Goal: Task Accomplishment & Management: Manage account settings

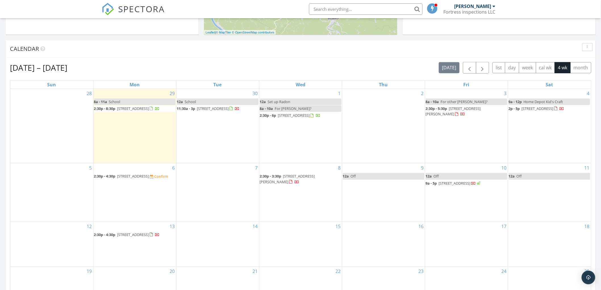
scroll to position [221, 0]
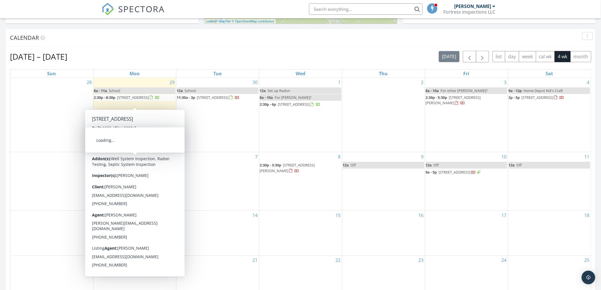
click at [144, 162] on span "12195 Hebron Rd, Saint Marys 26170" at bounding box center [133, 164] width 32 height 5
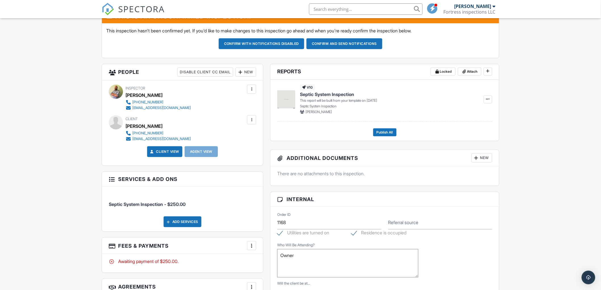
scroll to position [32, 0]
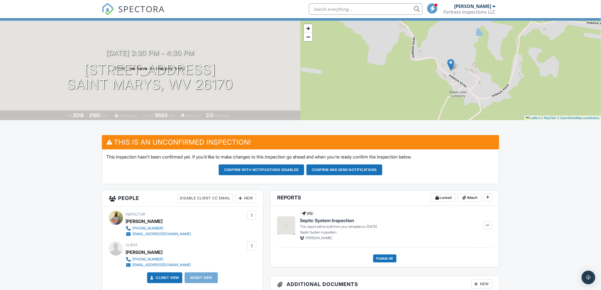
click at [360, 168] on button "Confirm and send notifications" at bounding box center [344, 169] width 76 height 11
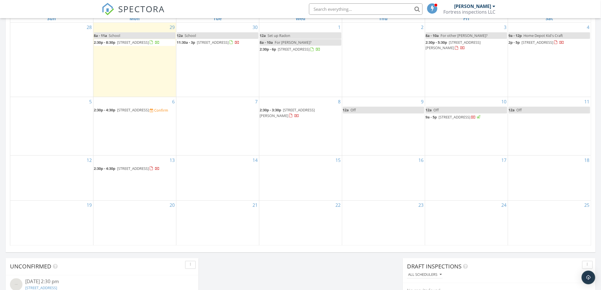
scroll to position [284, 0]
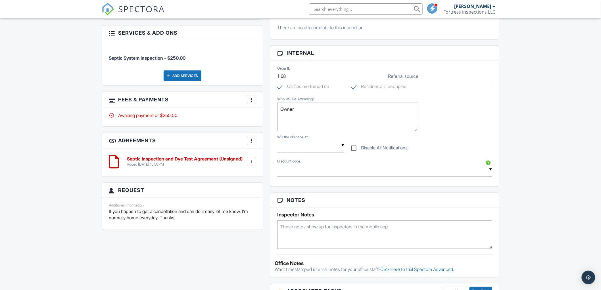
scroll to position [284, 0]
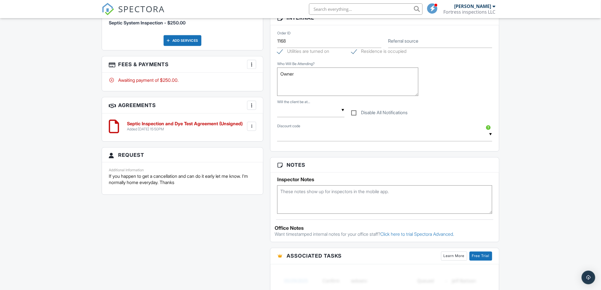
click at [369, 194] on textarea at bounding box center [384, 199] width 215 height 28
type textarea "No lid at ground level but husband may dig up lid."
click at [558, 200] on div "Dashboard Templates Contacts Metrics Automations Advanced Settings Support Cent…" at bounding box center [300, 122] width 601 height 777
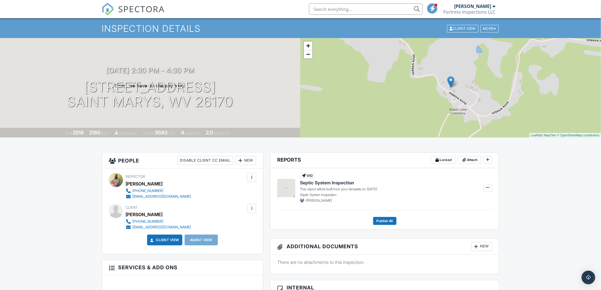
scroll to position [0, 0]
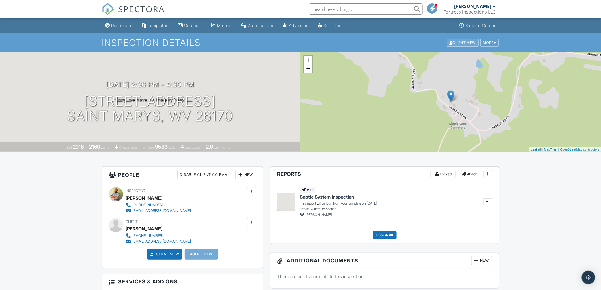
click at [461, 43] on div "Client View" at bounding box center [463, 43] width 32 height 8
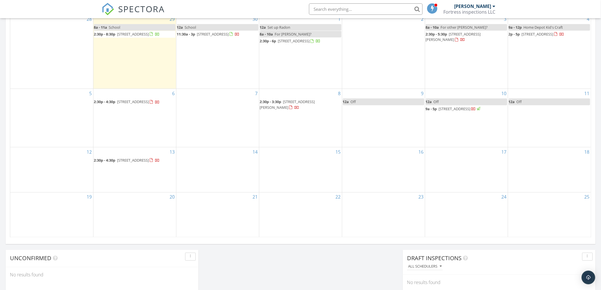
click at [118, 160] on span "223 Autumn Run Rd, Bens Run 26146" at bounding box center [133, 160] width 32 height 5
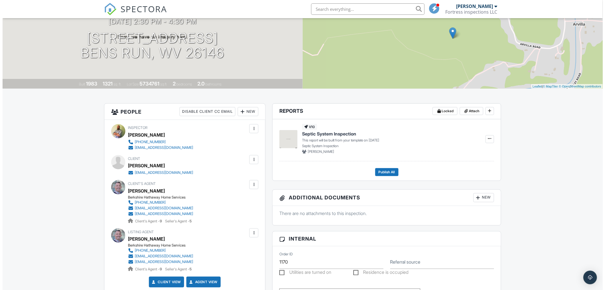
scroll to position [32, 0]
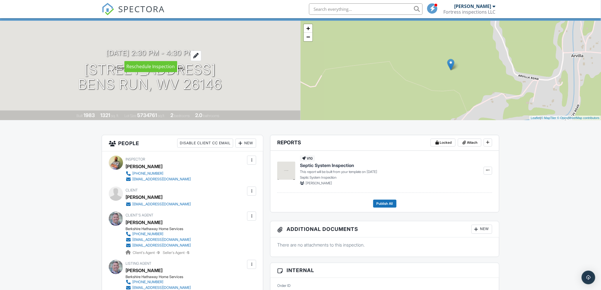
click at [201, 52] on div at bounding box center [195, 56] width 11 height 11
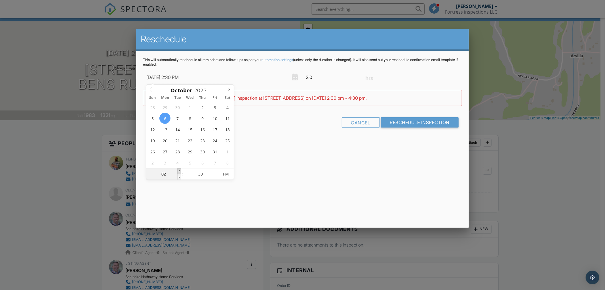
type input "10/06/2025 3:30 PM"
type input "03"
click at [180, 169] on span at bounding box center [179, 171] width 4 height 6
type input "[DATE] 4:30 PM"
type input "04"
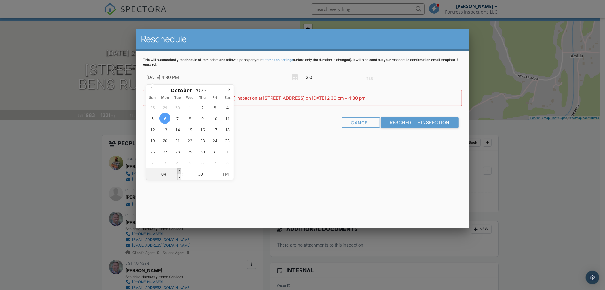
click at [180, 169] on span at bounding box center [179, 171] width 4 height 6
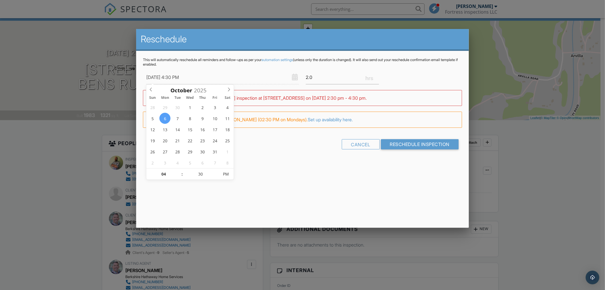
click at [287, 144] on div "Cancel Reschedule Inspection" at bounding box center [302, 146] width 319 height 14
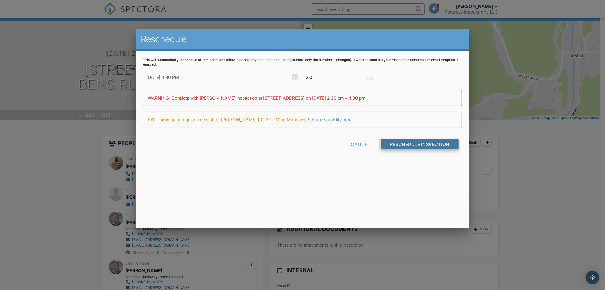
click at [421, 144] on input "Reschedule Inspection" at bounding box center [420, 144] width 78 height 10
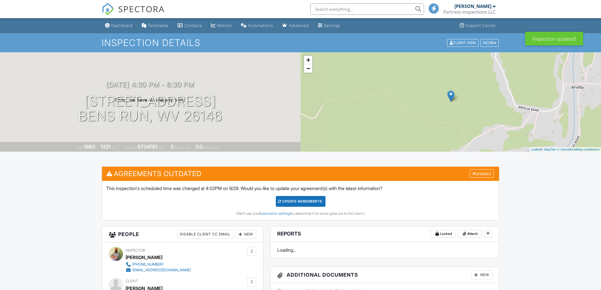
click at [302, 202] on div "Update Agreements" at bounding box center [301, 201] width 50 height 11
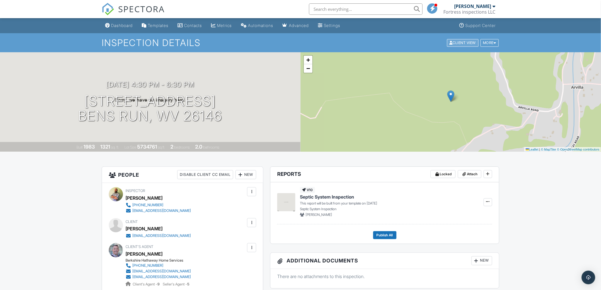
click at [450, 45] on div "Client View" at bounding box center [463, 43] width 32 height 8
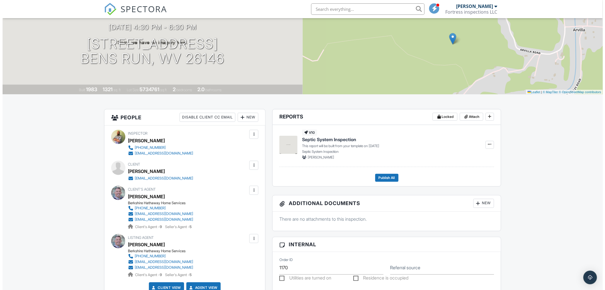
scroll to position [63, 0]
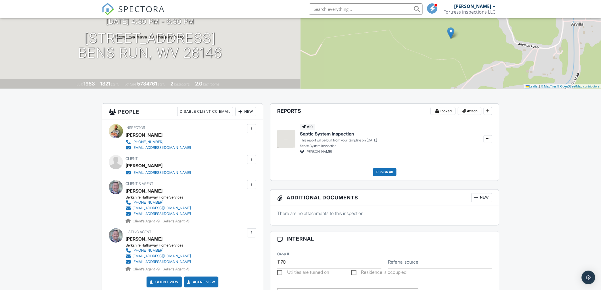
click at [254, 159] on div at bounding box center [251, 159] width 9 height 9
click at [229, 176] on li "Edit" at bounding box center [220, 177] width 63 height 14
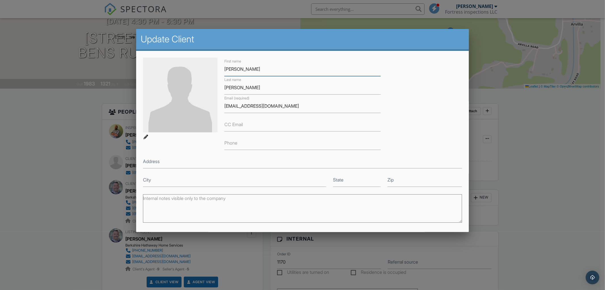
click at [255, 66] on input "Billy" at bounding box center [303, 69] width 156 height 14
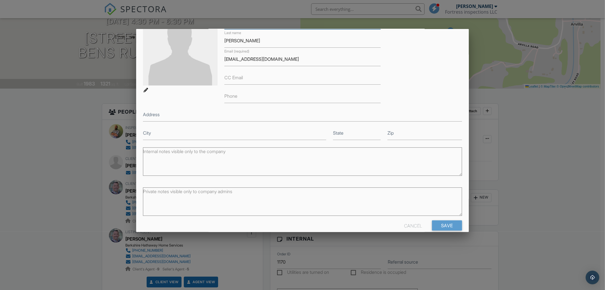
scroll to position [57, 0]
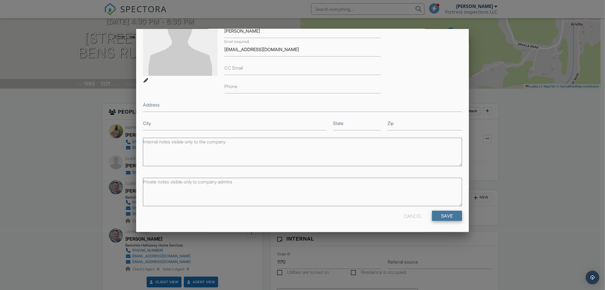
type input "Billie"
click at [440, 214] on input "Save" at bounding box center [447, 216] width 30 height 10
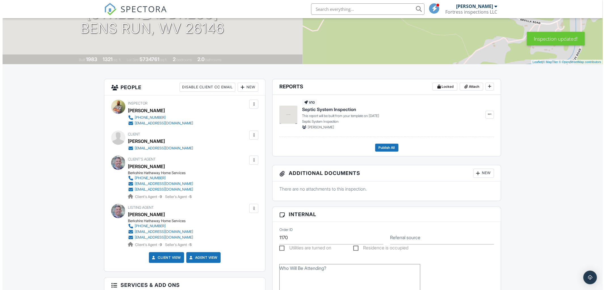
scroll to position [95, 0]
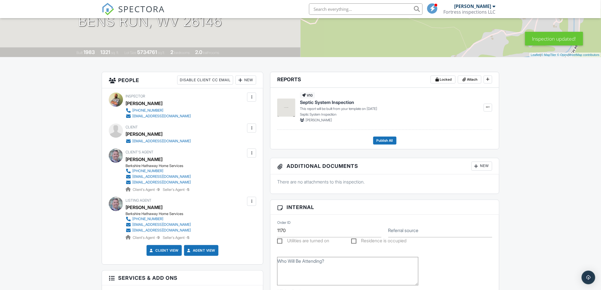
click at [252, 153] on div at bounding box center [252, 153] width 6 height 6
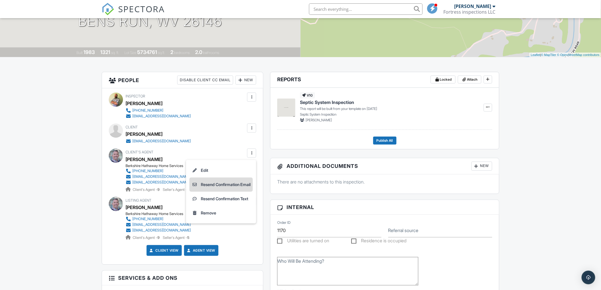
click at [221, 185] on li "Resend Confirmation Email" at bounding box center [220, 184] width 63 height 14
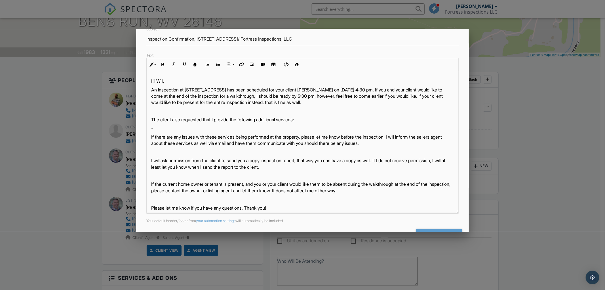
scroll to position [76, 0]
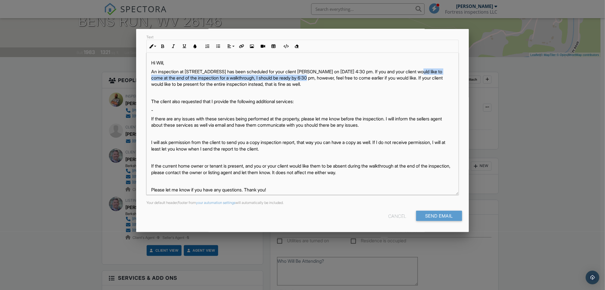
drag, startPoint x: 433, startPoint y: 72, endPoint x: 331, endPoint y: 78, distance: 101.9
click at [331, 78] on p "An inspection at 223 Autumn Run Rd, Bens Run, WV 26146 has been scheduled for y…" at bounding box center [302, 77] width 303 height 19
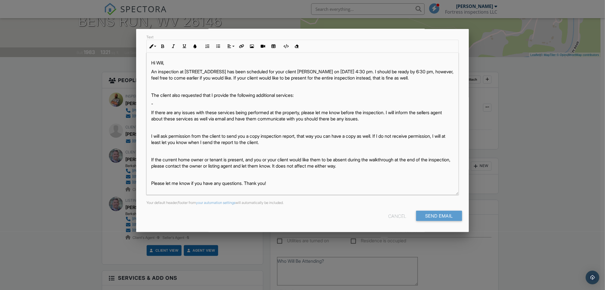
click at [177, 77] on p "An inspection at 223 Autumn Run Rd, Bens Run, WV 26146 has been scheduled for y…" at bounding box center [302, 74] width 303 height 13
drag, startPoint x: 216, startPoint y: 78, endPoint x: 324, endPoint y: 78, distance: 108.2
click at [324, 78] on p "An inspection at 223 Autumn Run Rd, Bens Run, WV 26146 has been scheduled for y…" at bounding box center [302, 74] width 303 height 13
drag, startPoint x: 413, startPoint y: 77, endPoint x: 222, endPoint y: 77, distance: 190.8
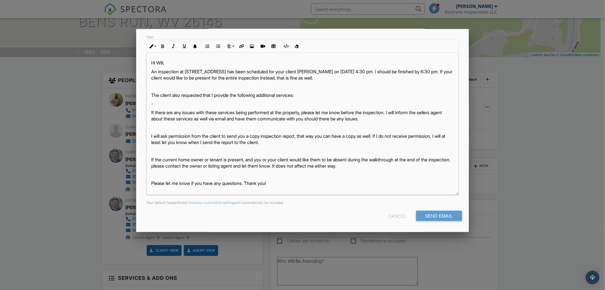
click at [222, 77] on p "An inspection at 223 Autumn Run Rd, Bens Run, WV 26146 has been scheduled for y…" at bounding box center [302, 74] width 303 height 13
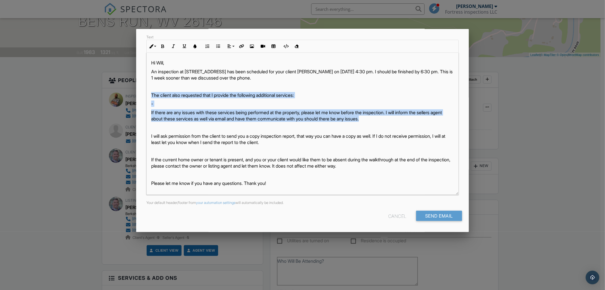
drag, startPoint x: 152, startPoint y: 94, endPoint x: 412, endPoint y: 119, distance: 260.9
click at [412, 119] on div "Hi Will, An inspection at 223 Autumn Run Rd, Bens Run, WV 26146 has been schedu…" at bounding box center [303, 124] width 312 height 142
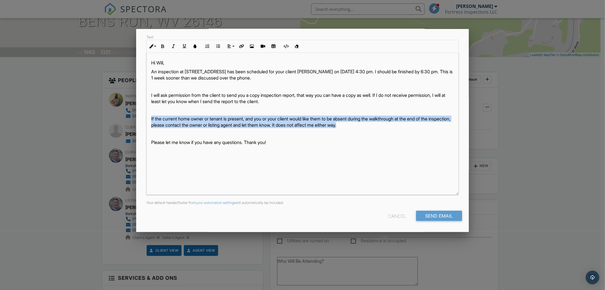
drag, startPoint x: 387, startPoint y: 124, endPoint x: 152, endPoint y: 118, distance: 235.1
click at [152, 118] on p "If the current home owner or tenant is present, and you or your client would li…" at bounding box center [302, 122] width 303 height 13
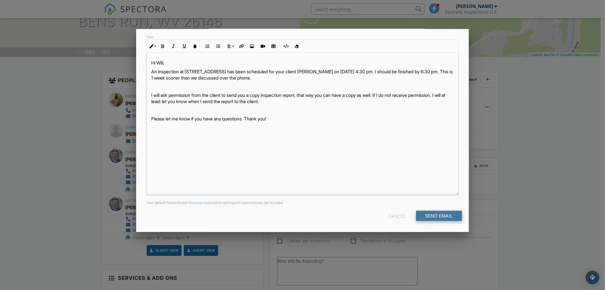
click at [434, 218] on input "Send Email" at bounding box center [439, 216] width 46 height 10
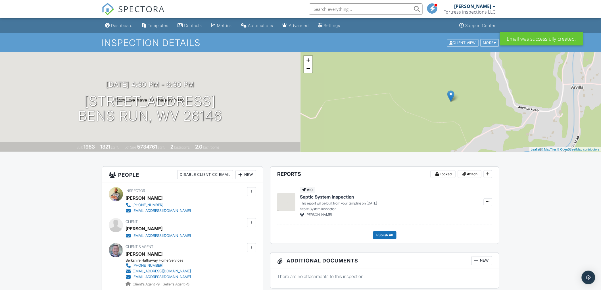
click at [136, 9] on span "SPECTORA" at bounding box center [141, 9] width 47 height 12
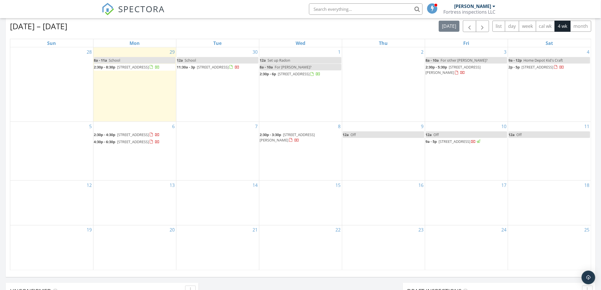
scroll to position [252, 0]
click at [288, 131] on span "[STREET_ADDRESS][PERSON_NAME]" at bounding box center [287, 136] width 55 height 11
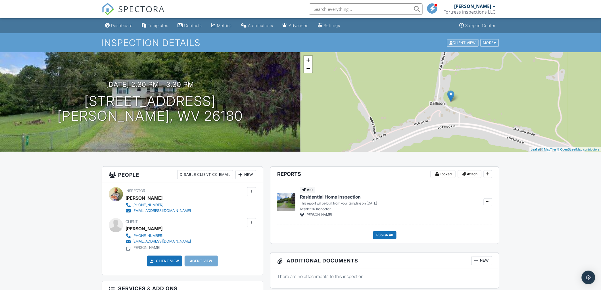
click at [458, 41] on div "Client View" at bounding box center [463, 43] width 32 height 8
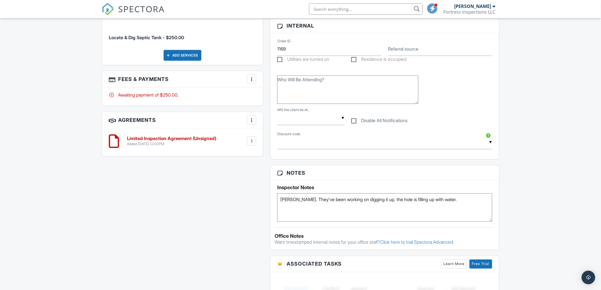
scroll to position [284, 0]
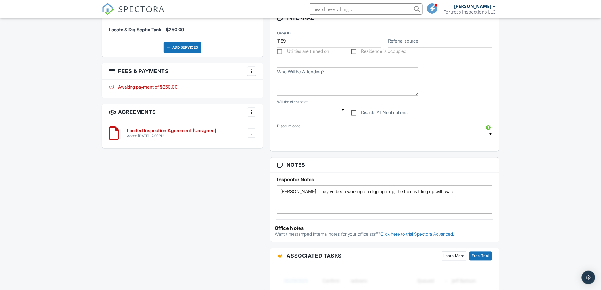
click at [252, 113] on div at bounding box center [252, 112] width 6 height 6
click at [240, 126] on div "Limited Inspection Agreement (Unsigned) Added 09/29/2025 12:00PM Edit File Dele…" at bounding box center [182, 133] width 147 height 17
click at [252, 131] on div at bounding box center [252, 133] width 6 height 6
click at [245, 177] on li "Delete" at bounding box center [236, 177] width 32 height 14
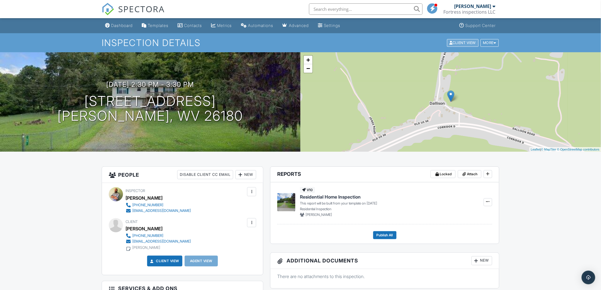
click at [457, 42] on div "Client View" at bounding box center [463, 43] width 32 height 8
click at [140, 6] on span "SPECTORA" at bounding box center [141, 9] width 47 height 12
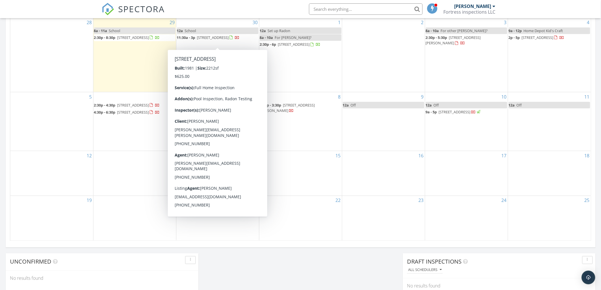
scroll to position [284, 0]
